Goal: Information Seeking & Learning: Learn about a topic

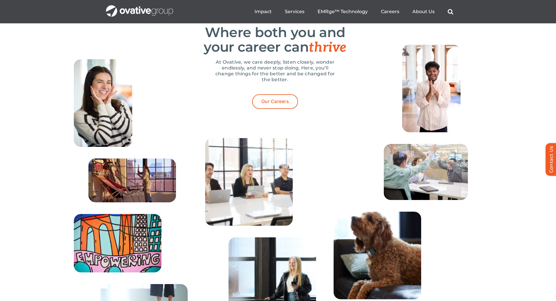
scroll to position [1837, 0]
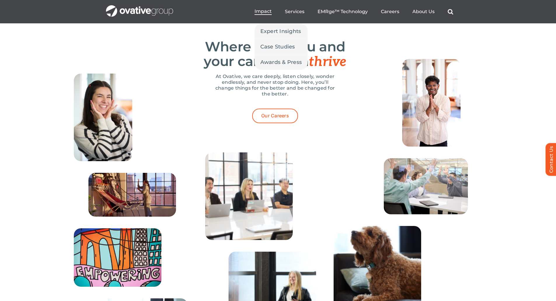
click at [263, 13] on span "Impact" at bounding box center [262, 11] width 17 height 6
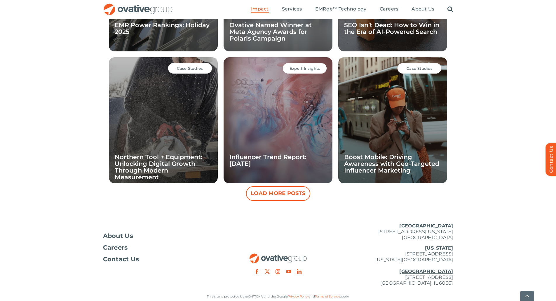
scroll to position [543, 0]
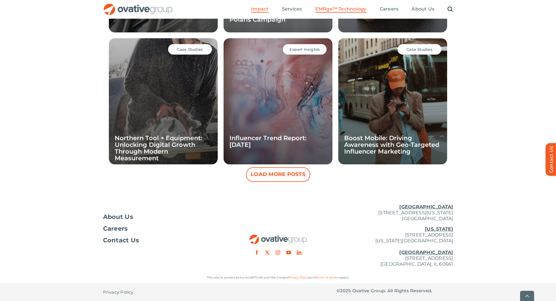
click at [328, 11] on span "EMRge™ Technology" at bounding box center [340, 9] width 51 height 6
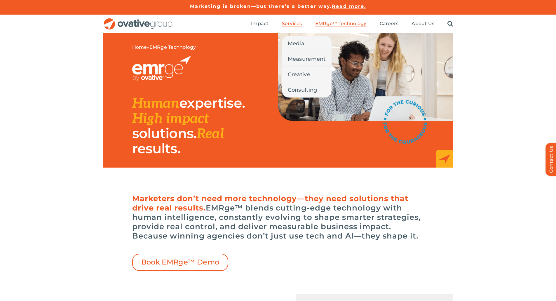
click at [288, 22] on span "Services" at bounding box center [292, 24] width 20 height 6
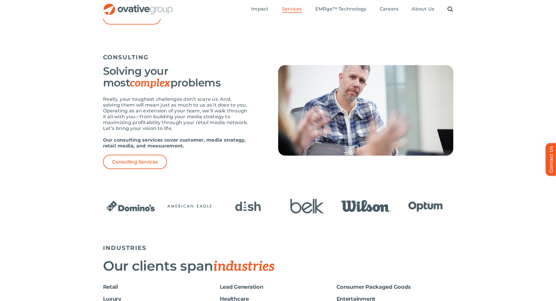
scroll to position [700, 0]
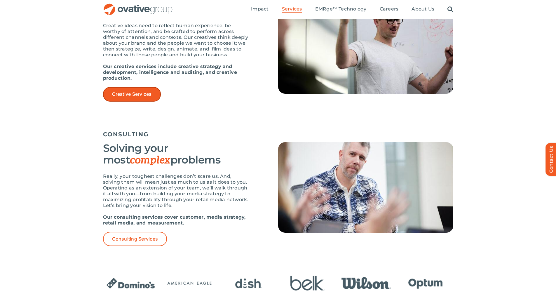
click at [152, 96] on span "Creative Services" at bounding box center [132, 94] width 40 height 6
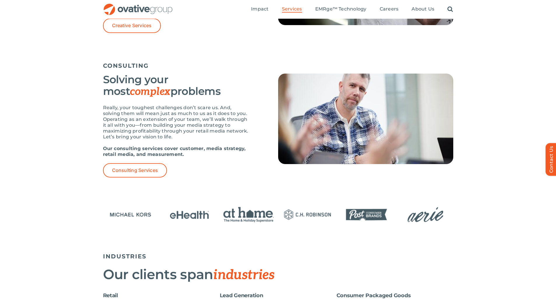
scroll to position [759, 0]
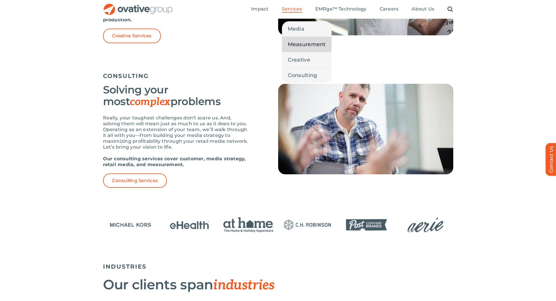
click at [299, 44] on span "Measurement" at bounding box center [307, 44] width 38 height 8
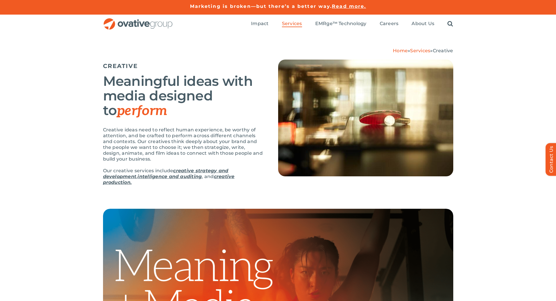
click at [73, 71] on div "Home » Services » Creative CREATIVE Meaningful ideas with media designed to per…" at bounding box center [278, 120] width 556 height 175
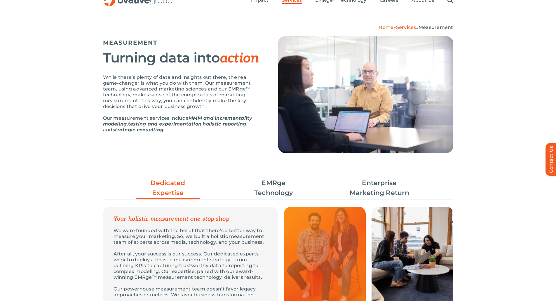
scroll to position [58, 0]
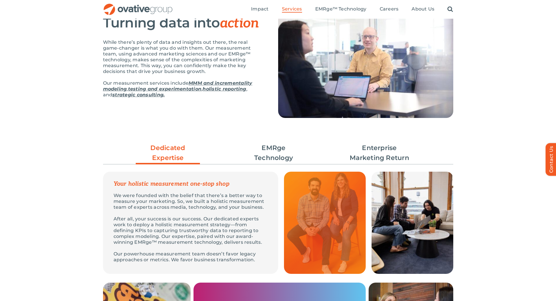
click at [76, 185] on div "Dedicated Expertise EMRge Technology Enterprise Marketing Return Your holistic …" at bounding box center [278, 259] width 556 height 249
click at [65, 172] on div "Dedicated Expertise EMRge Technology Enterprise Marketing Return Your holistic …" at bounding box center [278, 259] width 556 height 249
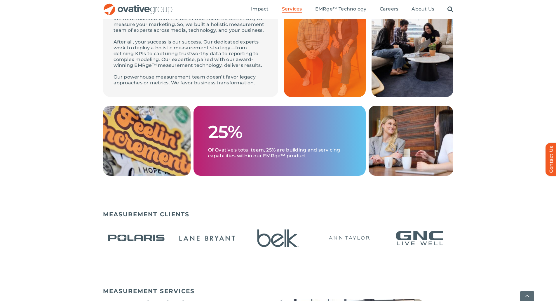
scroll to position [263, 0]
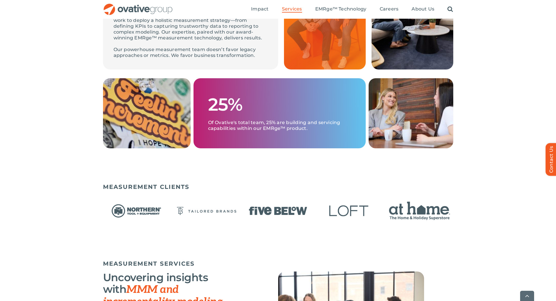
click at [19, 196] on div "MEASUREMENT CLIENTS" at bounding box center [278, 218] width 556 height 77
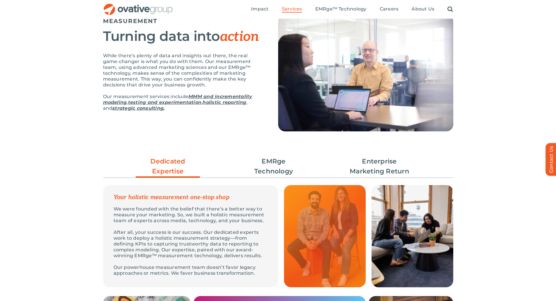
scroll to position [0, 0]
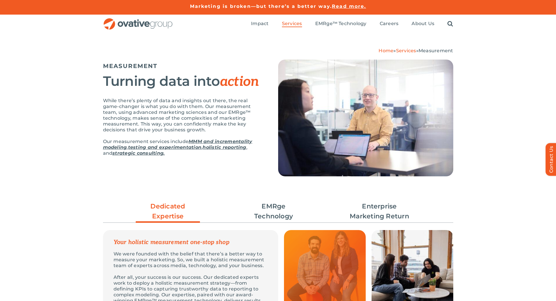
click at [57, 109] on div "Home » Services » Measurement MEASUREMENT Turning data into action While there’…" at bounding box center [278, 113] width 556 height 160
click at [219, 150] on p "Our measurement services include MMM and incrementality modeling , testing and …" at bounding box center [183, 148] width 160 height 18
click at [76, 154] on div "Home » Services » Measurement MEASUREMENT Turning data into action While there’…" at bounding box center [278, 113] width 556 height 160
click at [276, 206] on link "EMRge Technology" at bounding box center [274, 211] width 64 height 20
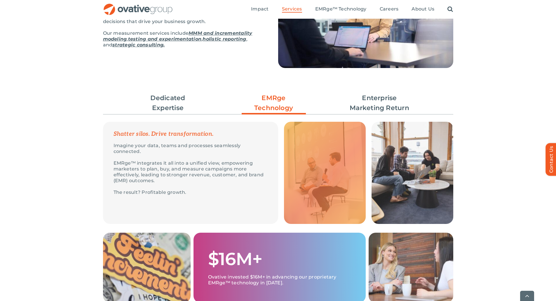
scroll to position [117, 0]
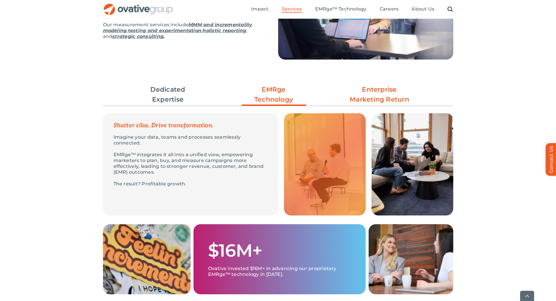
click at [392, 85] on link "Enterprise Marketing Return" at bounding box center [379, 95] width 64 height 20
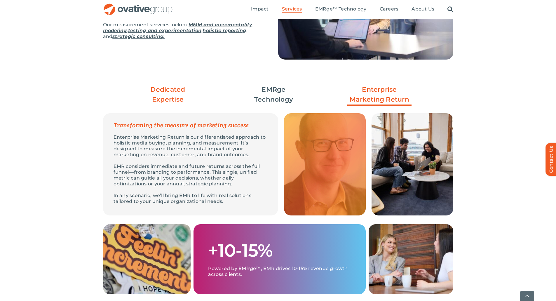
click at [184, 95] on link "Dedicated Expertise" at bounding box center [168, 95] width 64 height 20
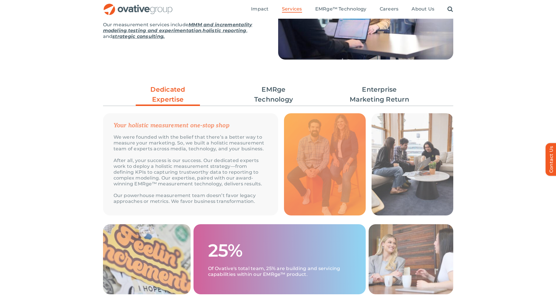
scroll to position [0, 0]
